Goal: Information Seeking & Learning: Learn about a topic

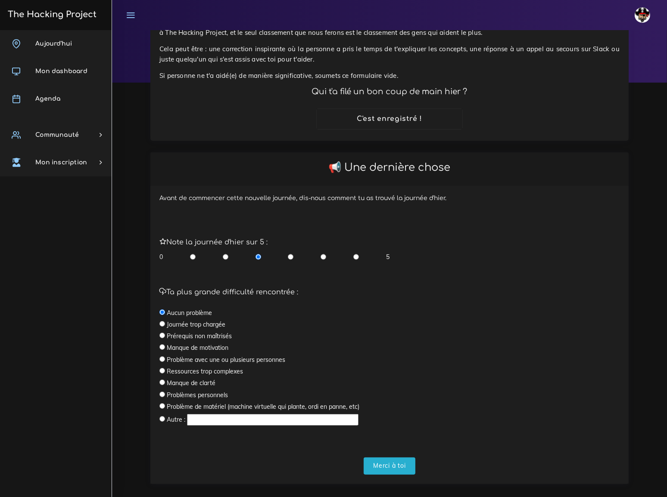
scroll to position [68, 0]
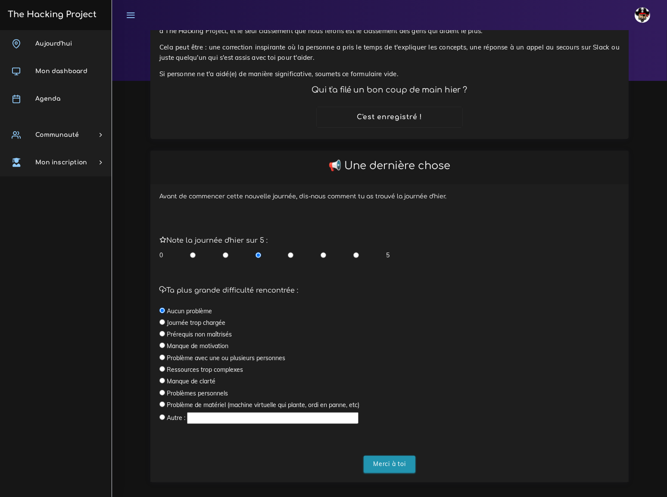
click at [388, 456] on input "Merci à toi" at bounding box center [389, 465] width 52 height 18
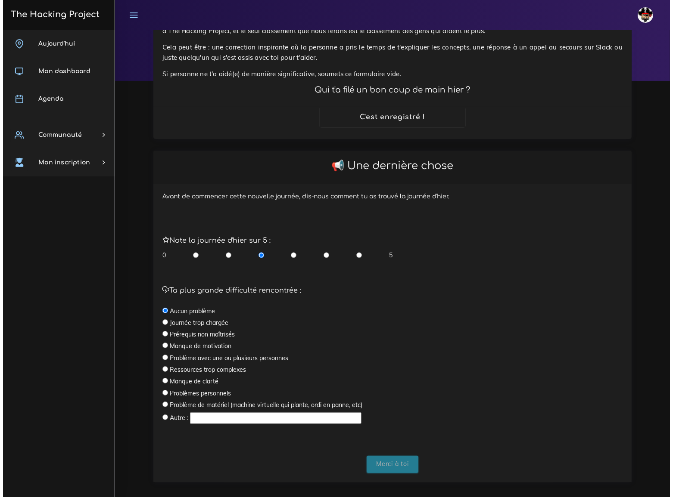
scroll to position [0, 0]
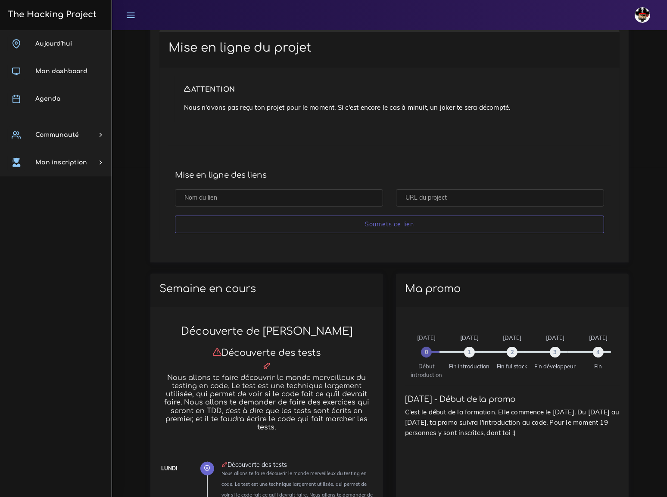
scroll to position [235, 0]
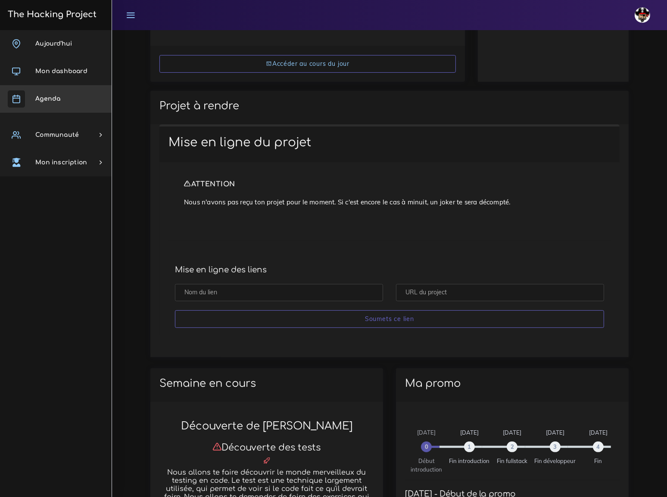
click at [53, 96] on span "Agenda" at bounding box center [47, 99] width 25 height 6
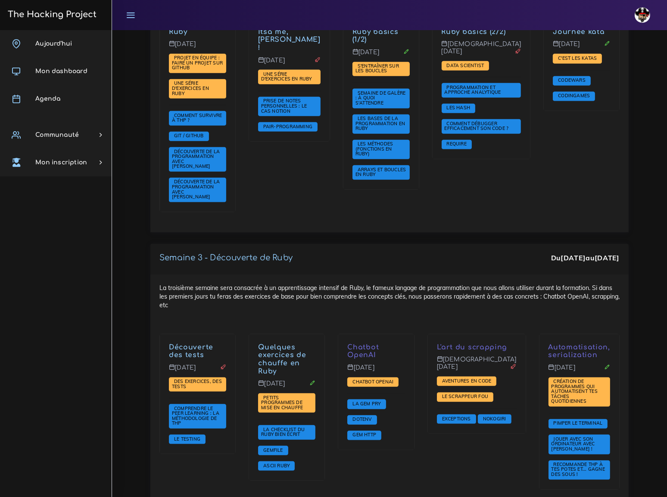
scroll to position [698, 0]
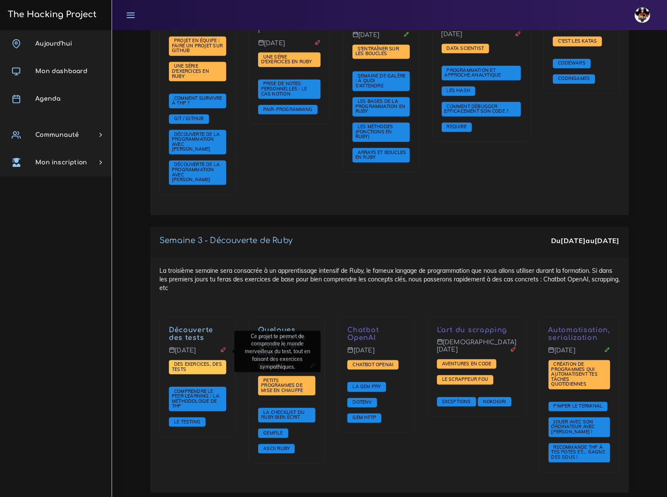
click at [192, 361] on span "Des exercices, des tests" at bounding box center [197, 366] width 50 height 11
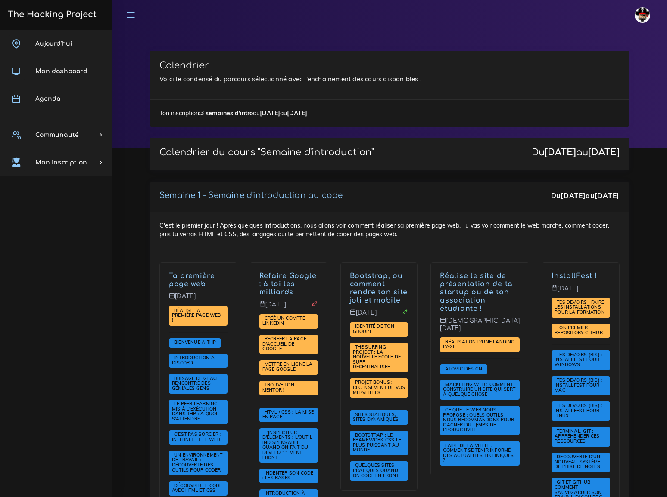
scroll to position [698, 0]
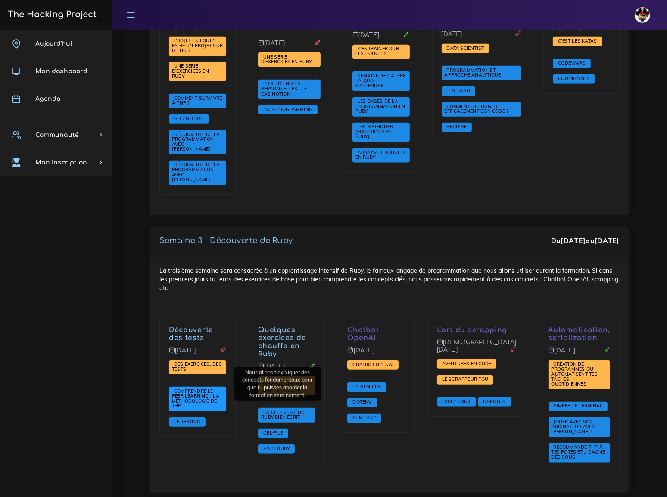
click at [202, 388] on span "Comprendre le peer learning : la méthodologie de THP" at bounding box center [195, 398] width 47 height 21
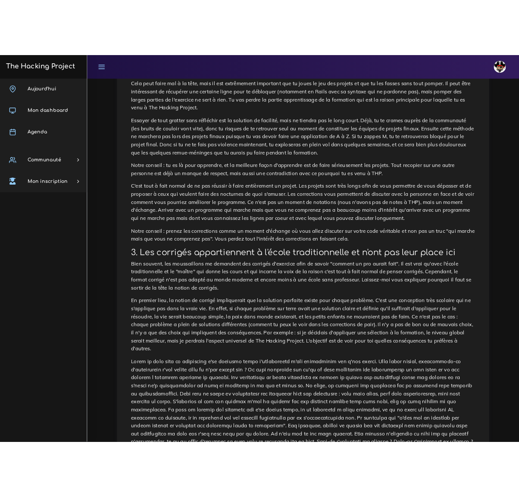
scroll to position [117, 0]
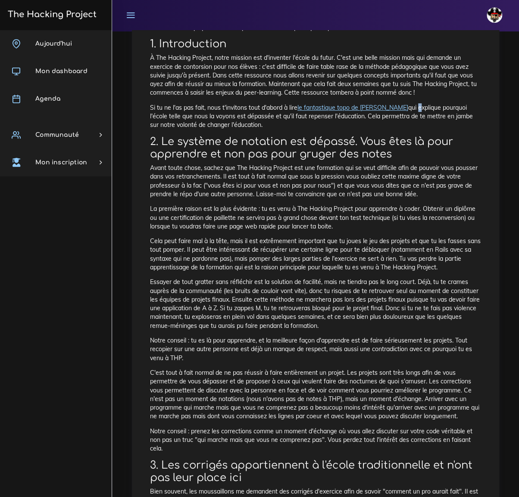
click at [407, 110] on p "Si tu ne l'as pas fait, nous t'invitons tout d'abord à lire le fantastique topo…" at bounding box center [315, 116] width 331 height 26
click at [446, 84] on p "À The Hacking Project, notre mission est d'inventer l'école du futur. C'est une…" at bounding box center [315, 74] width 331 height 43
click at [411, 76] on p "À The Hacking Project, notre mission est d'inventer l'école du futur. C'est une…" at bounding box center [315, 74] width 331 height 43
click at [417, 121] on p "Si tu ne l'as pas fait, nous t'invitons tout d'abord à lire le fantastique topo…" at bounding box center [315, 116] width 331 height 26
click at [419, 116] on p "Si tu ne l'as pas fait, nous t'invitons tout d'abord à lire le fantastique topo…" at bounding box center [315, 116] width 331 height 26
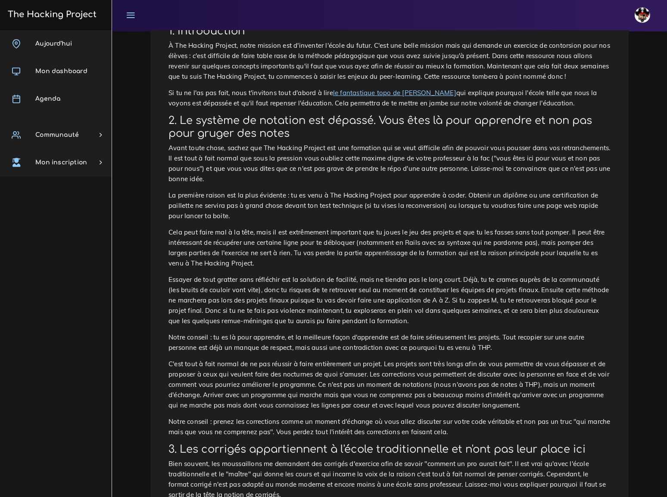
drag, startPoint x: 655, startPoint y: 0, endPoint x: 651, endPoint y: 323, distance: 323.0
drag, startPoint x: 645, startPoint y: 1, endPoint x: 475, endPoint y: 154, distance: 228.1
click at [475, 154] on p "Avant toute chose, sachez que The Hacking Project est une formation qui se veut…" at bounding box center [389, 163] width 442 height 41
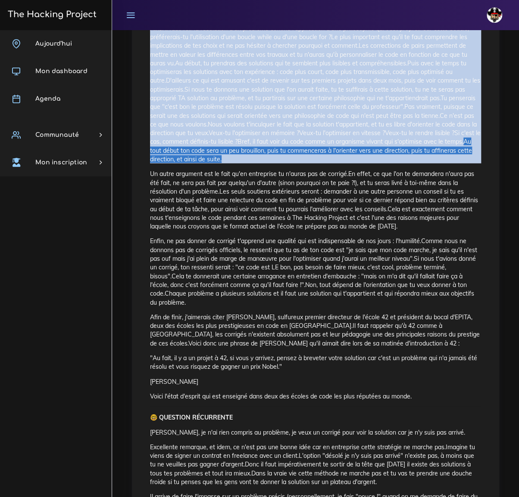
scroll to position [698, 0]
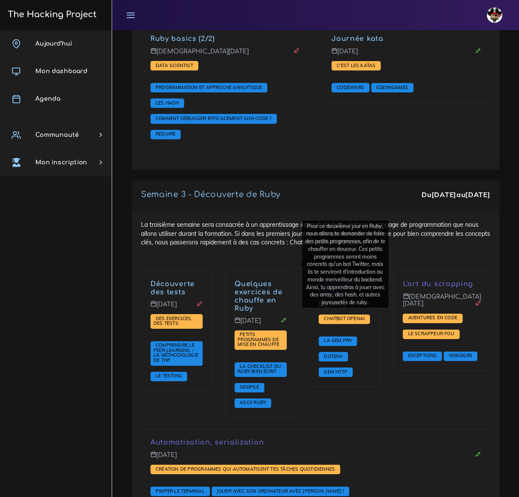
scroll to position [968, 0]
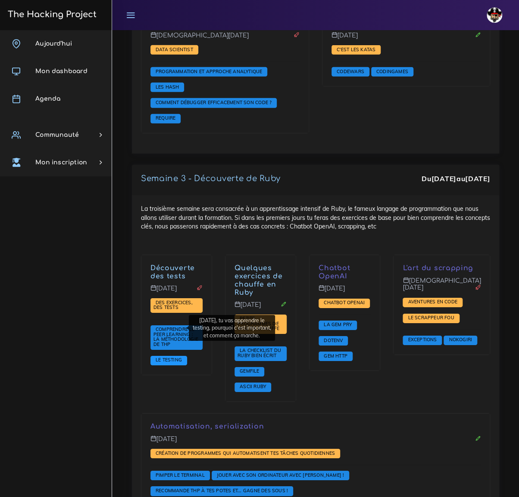
click at [171, 357] on span "Le testing" at bounding box center [168, 360] width 31 height 6
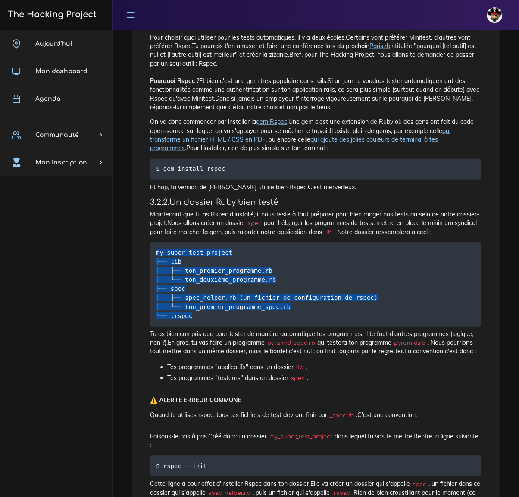
scroll to position [845, 0]
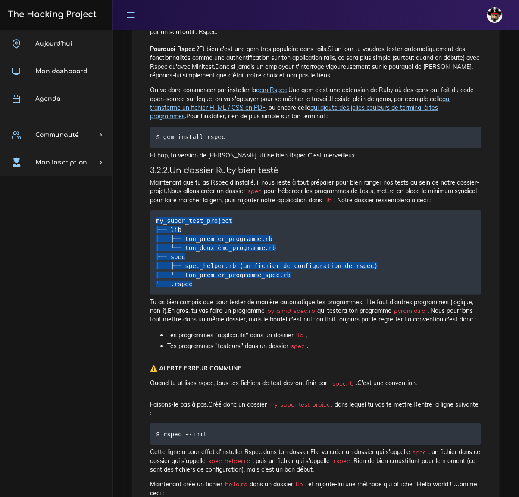
click at [244, 307] on tts-sentence "En gros, tu vas faire un programme" at bounding box center [216, 311] width 97 height 8
click at [237, 302] on tts-sentence "Tu as bien compris que pour tester de manière automatique tes programmes, il te…" at bounding box center [311, 306] width 323 height 16
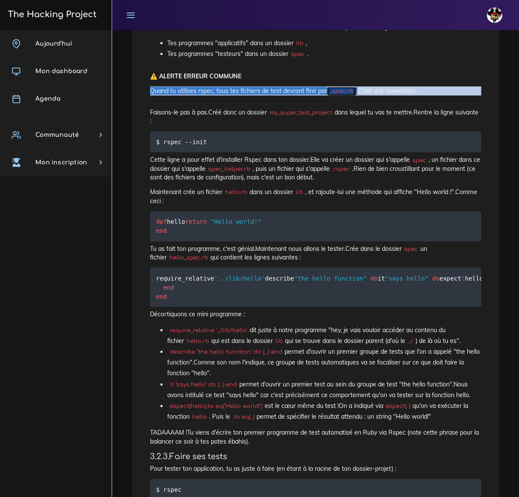
scroll to position [1158, 0]
